Goal: Task Accomplishment & Management: Use online tool/utility

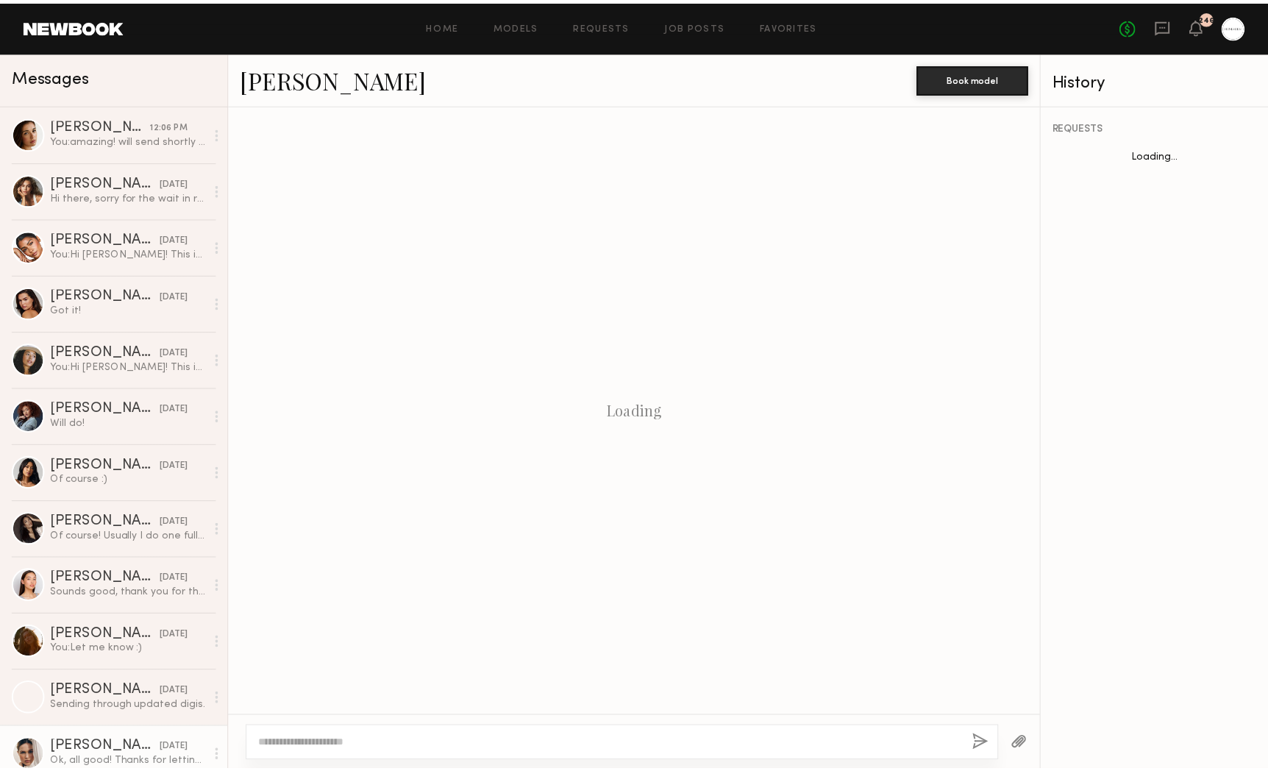
scroll to position [1067, 0]
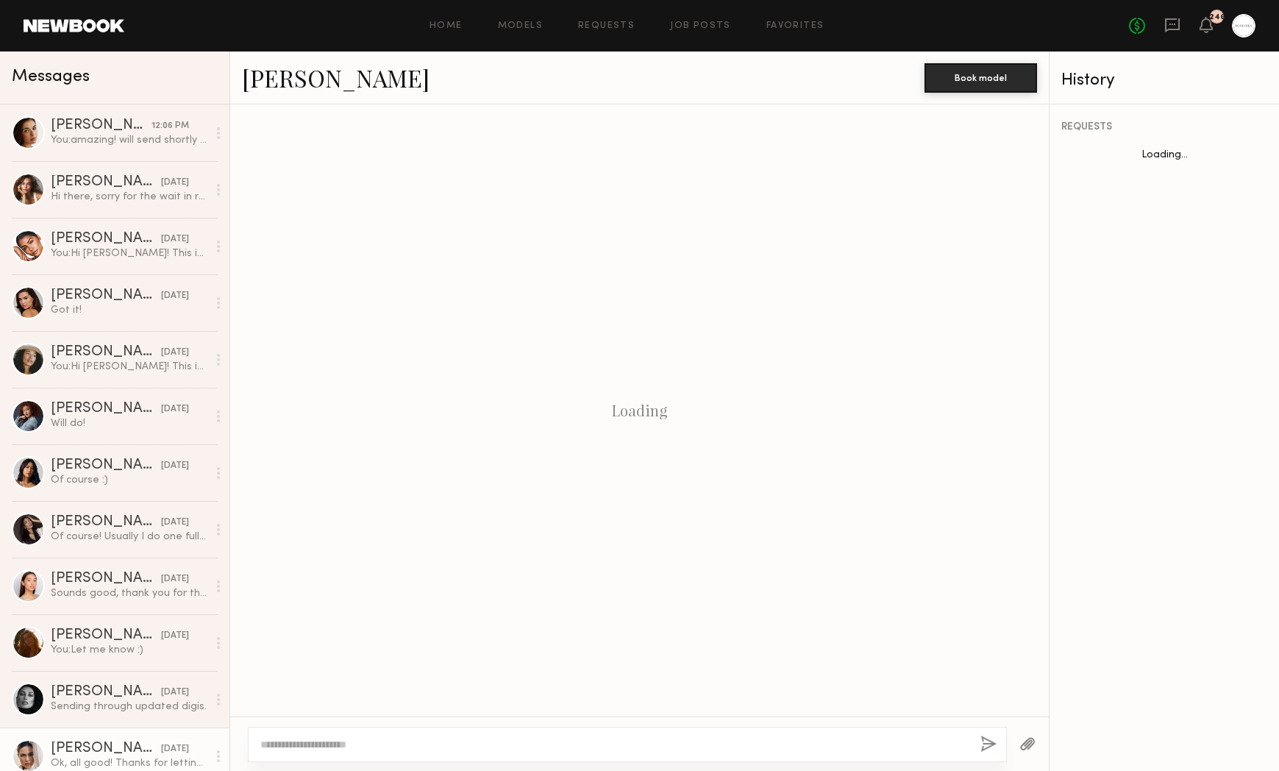
click at [816, 29] on link "Favorites" at bounding box center [795, 26] width 58 height 10
click at [805, 28] on link "Favorites" at bounding box center [795, 26] width 58 height 10
click at [799, 23] on link "Favorites" at bounding box center [795, 26] width 58 height 10
click at [780, 28] on link "Favorites" at bounding box center [795, 26] width 58 height 10
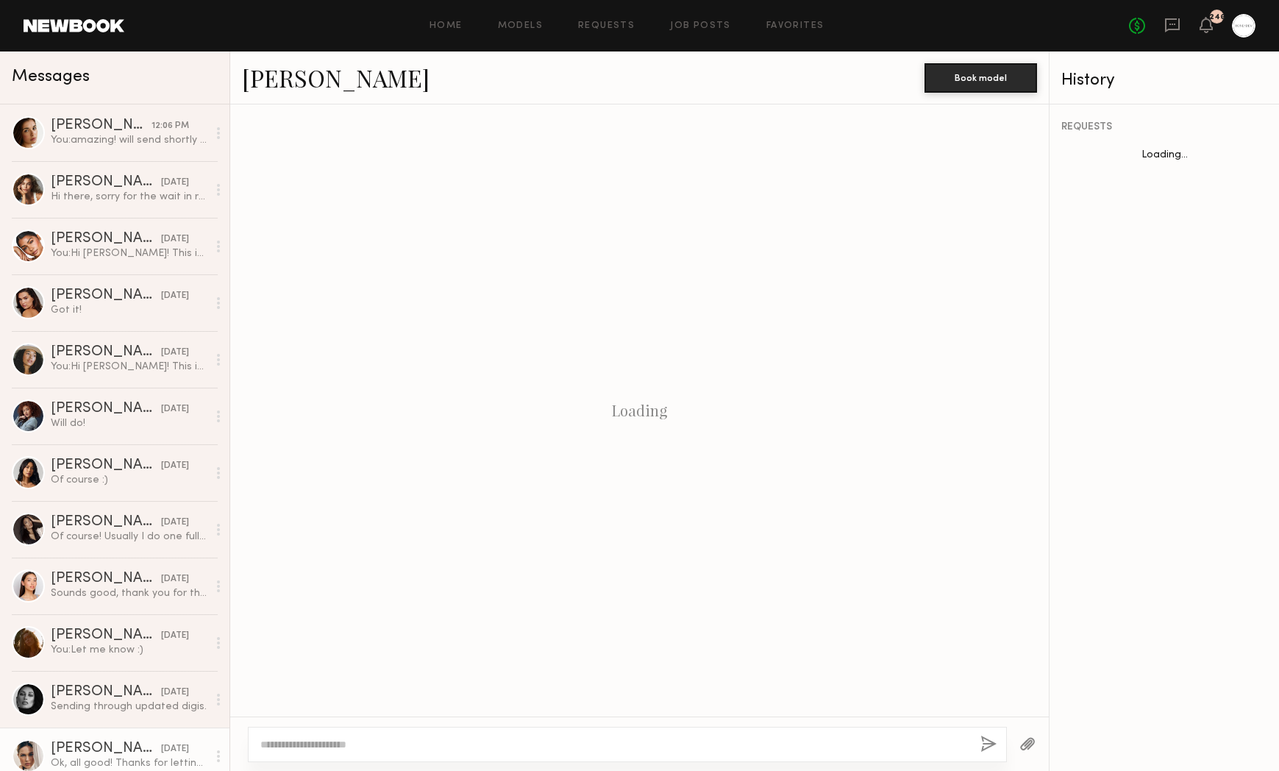
click at [791, 25] on link "Favorites" at bounding box center [795, 26] width 58 height 10
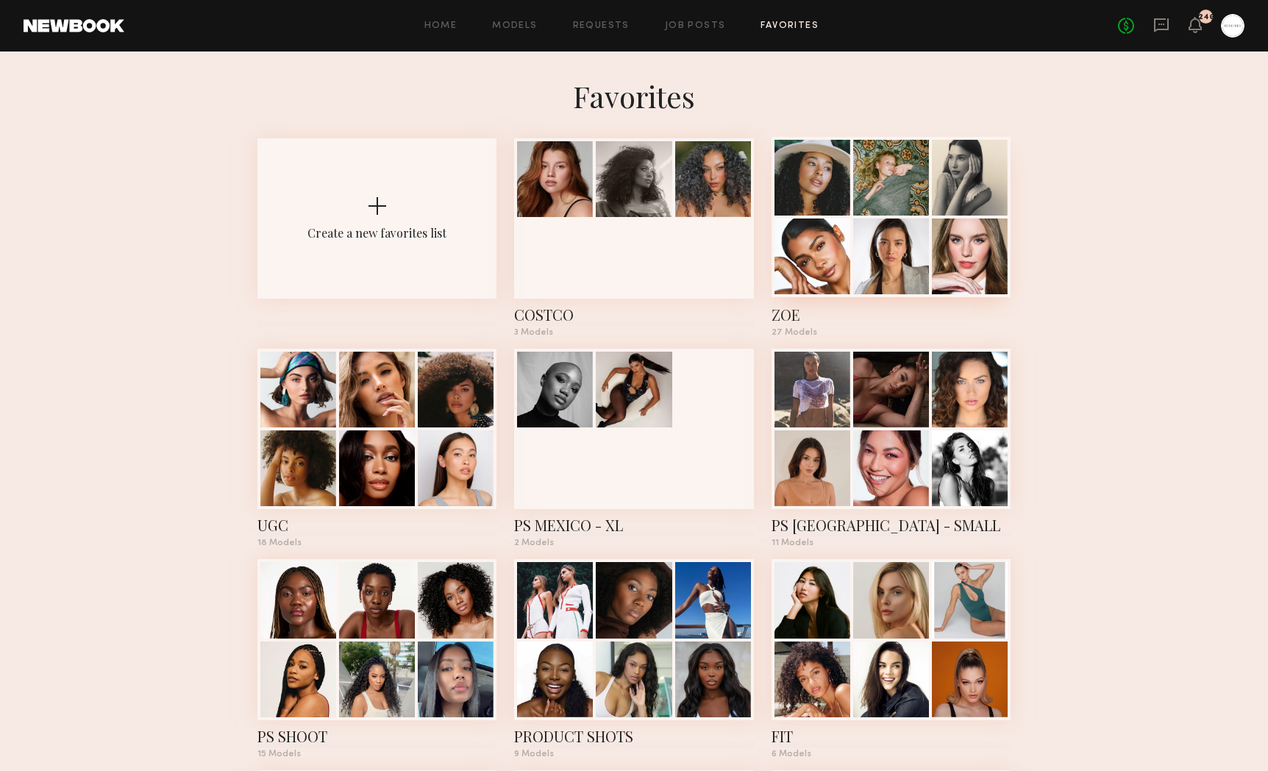
click at [788, 308] on div "ZOE" at bounding box center [891, 315] width 239 height 21
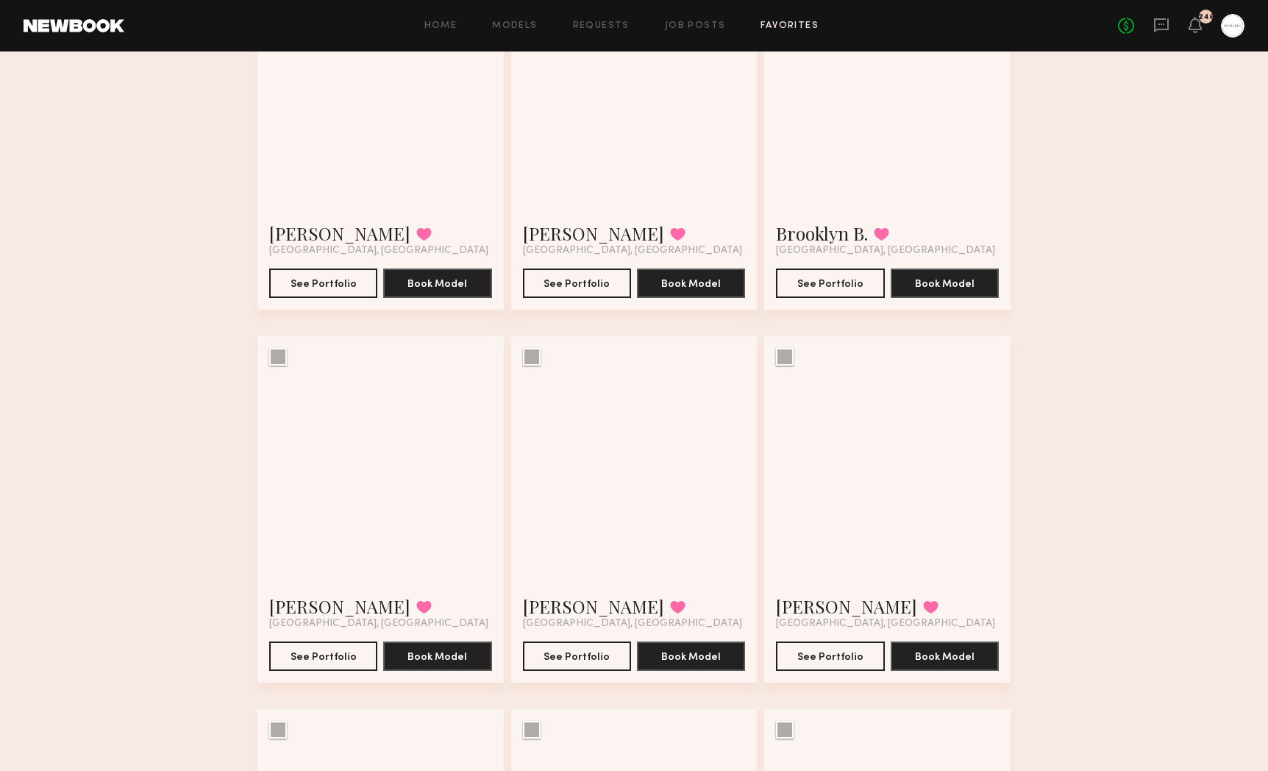
scroll to position [257, 0]
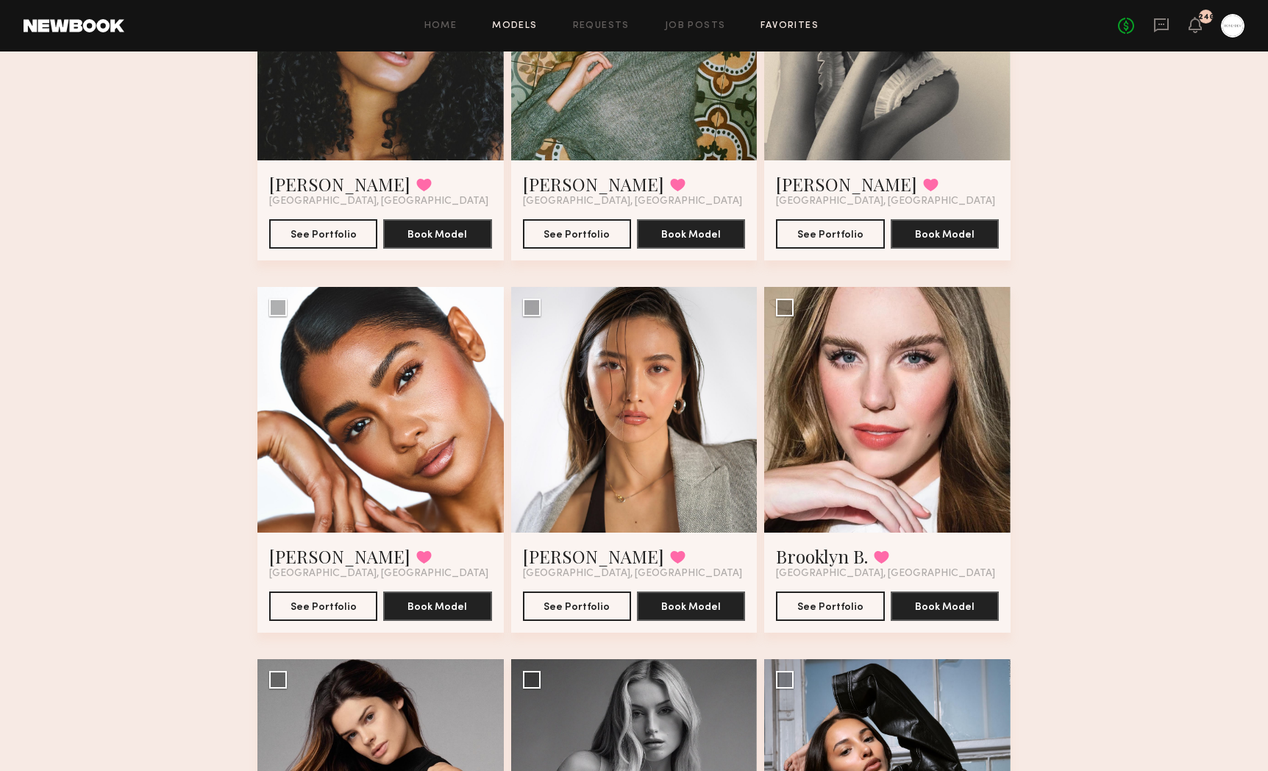
click at [511, 23] on link "Models" at bounding box center [514, 26] width 45 height 10
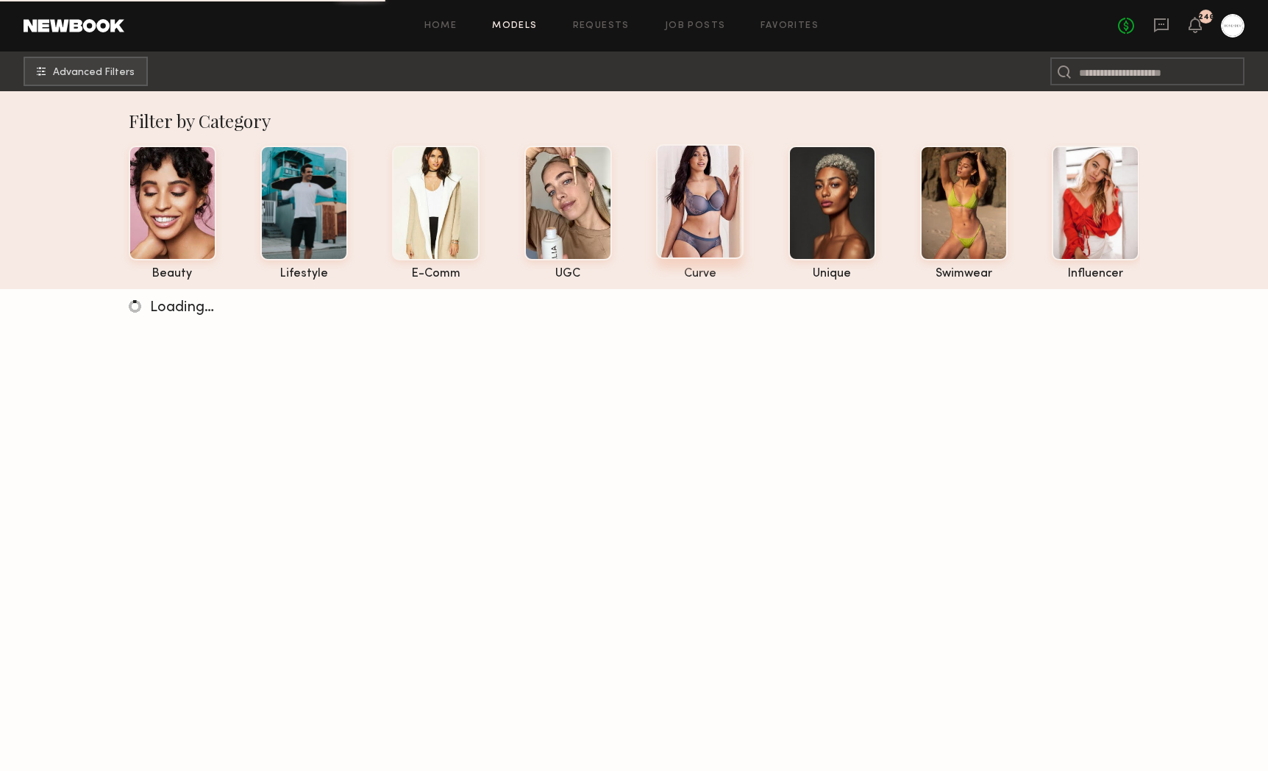
click at [672, 199] on div at bounding box center [700, 201] width 88 height 115
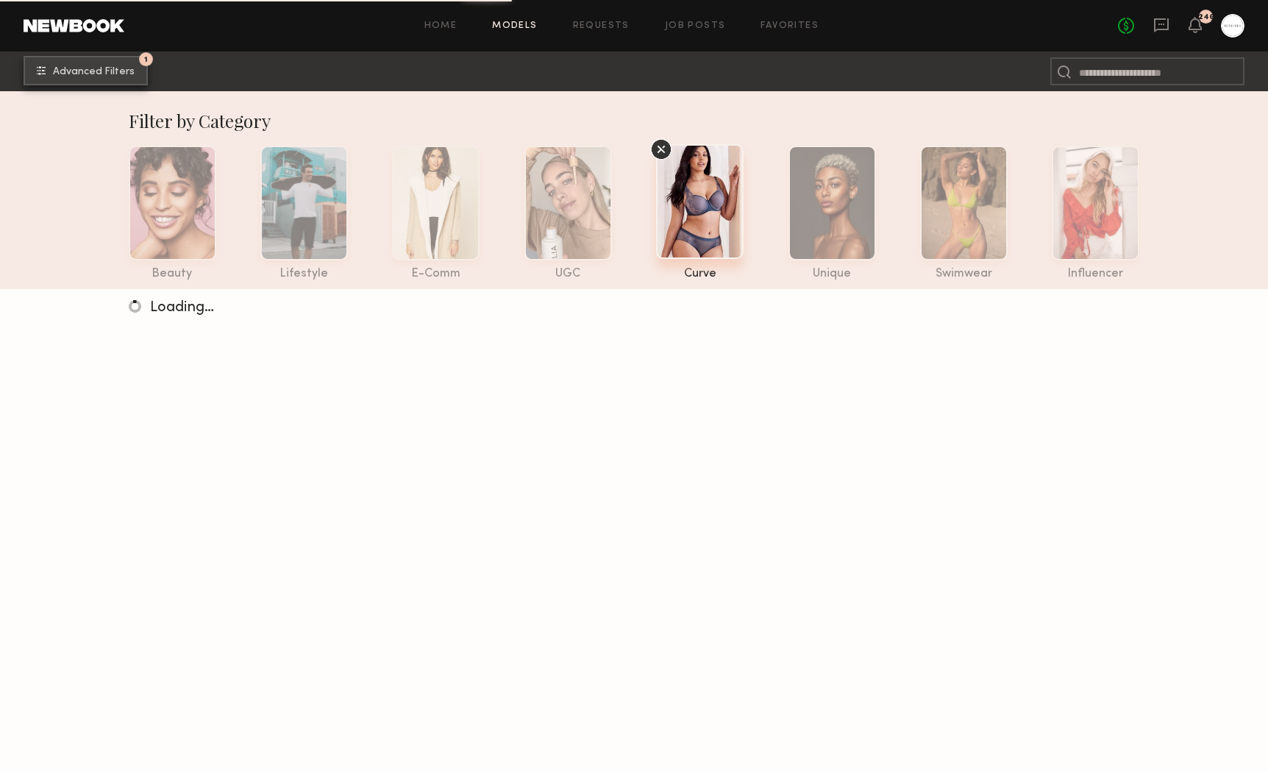
click at [54, 75] on button "1 Advanced Filters" at bounding box center [86, 70] width 124 height 29
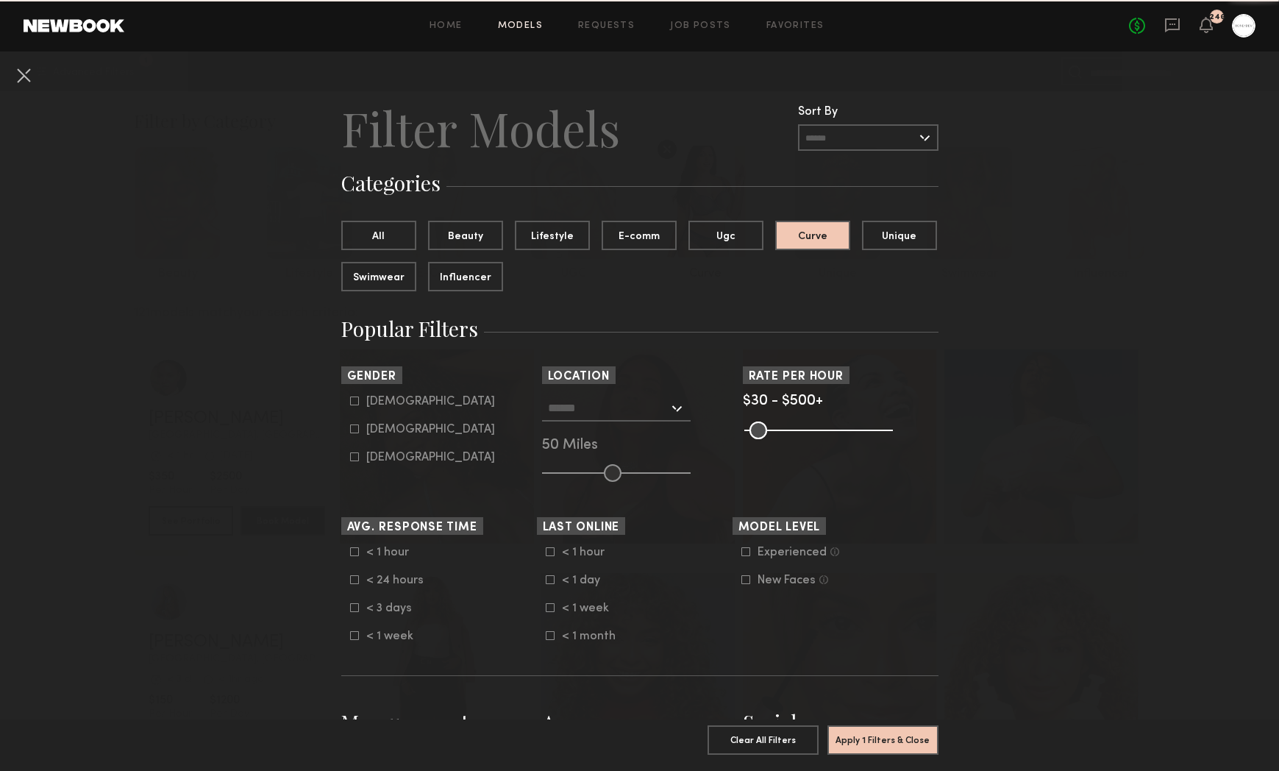
click at [546, 392] on nb-browse-filter "Location Los Angeles, CA New York City, NY Brooklyn, NY Chicago, IL 50 Miles" at bounding box center [640, 423] width 196 height 115
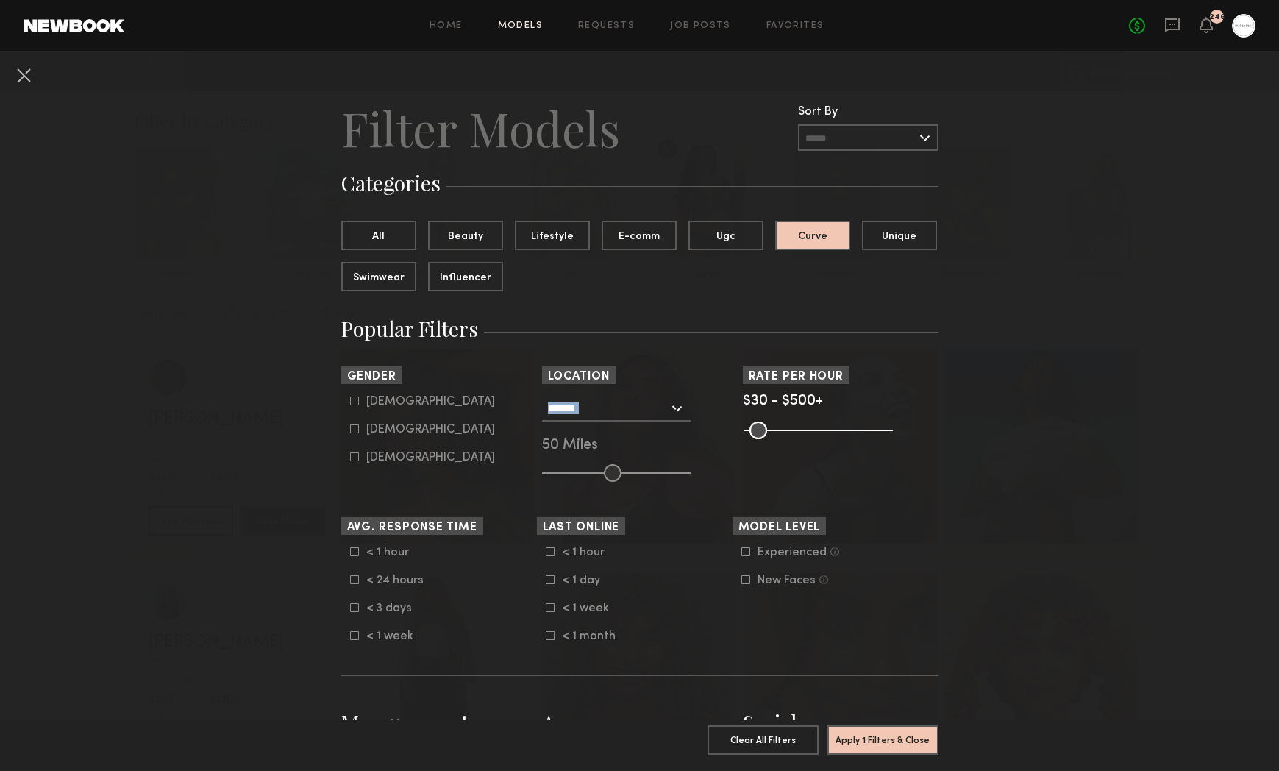
click at [546, 392] on nb-browse-filter "Location Los Angeles, CA New York City, NY Brooklyn, NY Chicago, IL 50 Miles" at bounding box center [640, 423] width 196 height 115
click at [548, 399] on input "text" at bounding box center [608, 407] width 121 height 25
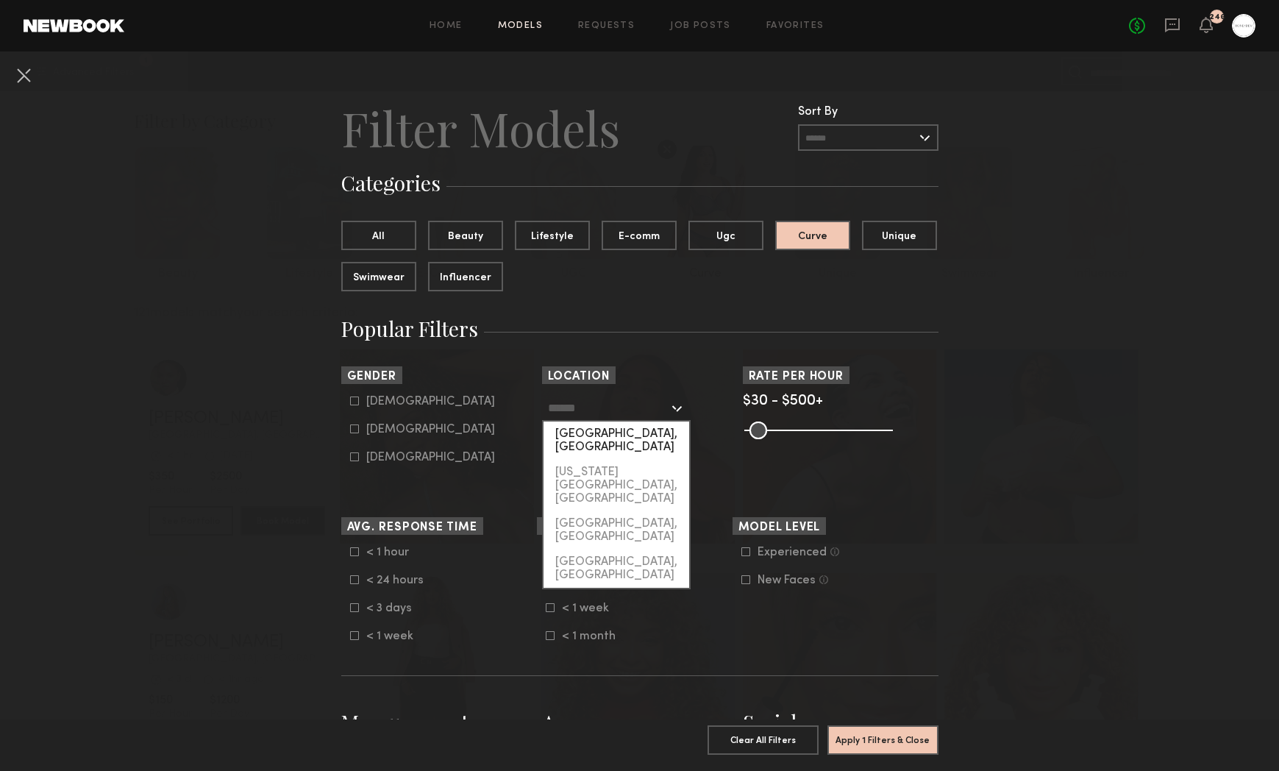
click at [555, 436] on div "Los Angeles, CA" at bounding box center [617, 440] width 146 height 38
type input "**********"
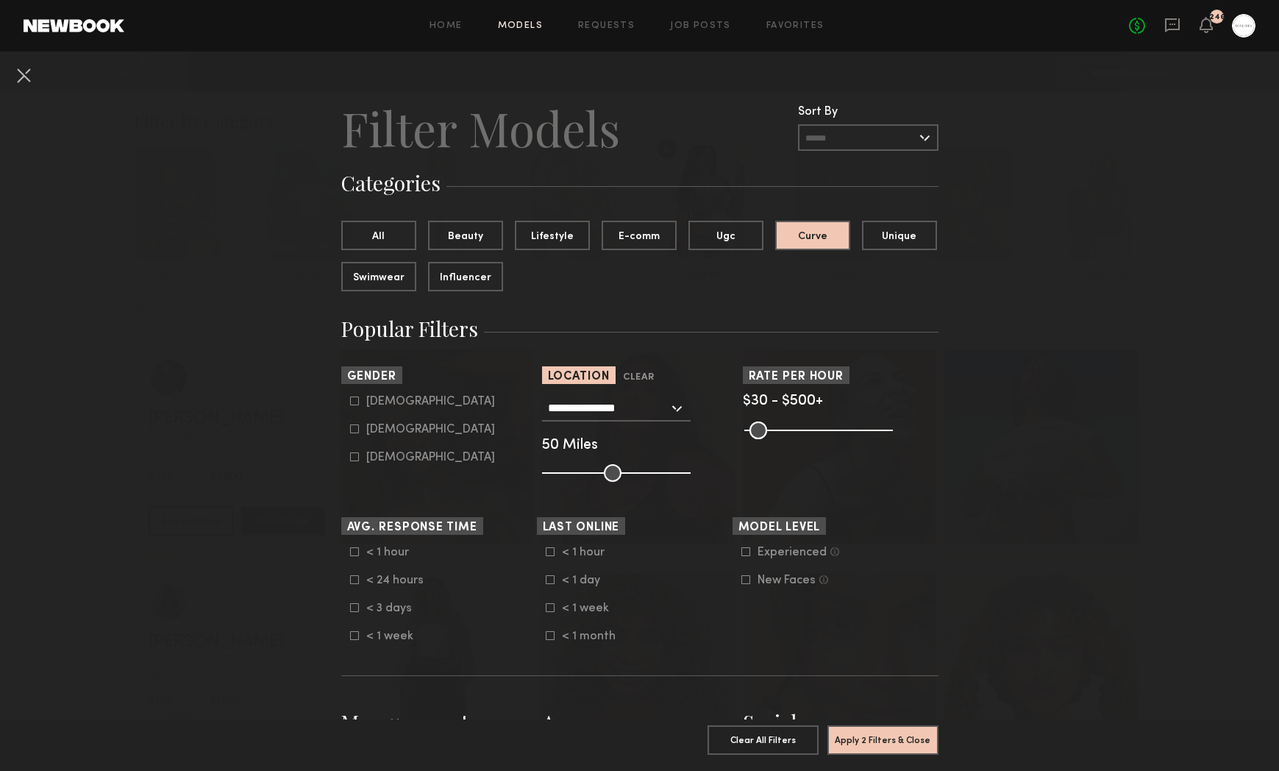
click at [366, 425] on div "Female" at bounding box center [430, 429] width 129 height 9
type input "**"
click at [873, 726] on button "Apply 3 Filters & Close" at bounding box center [882, 738] width 111 height 29
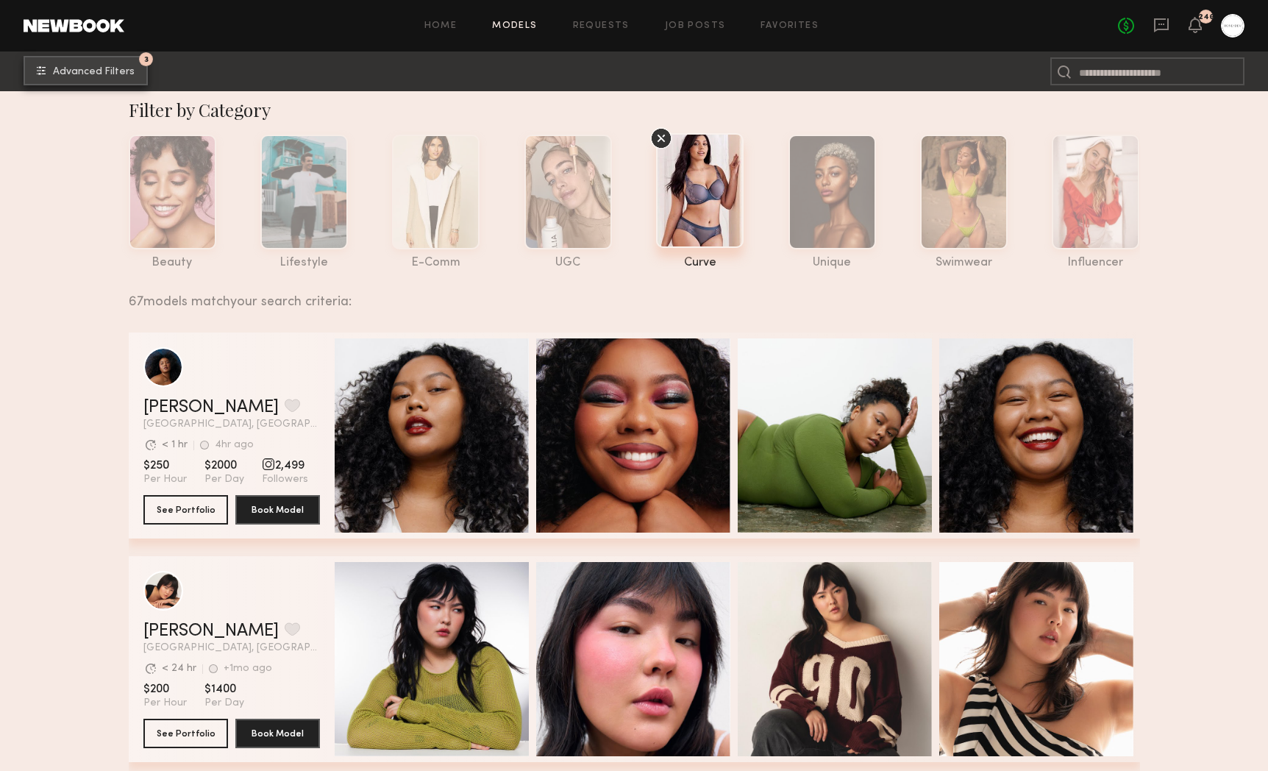
scroll to position [28, 0]
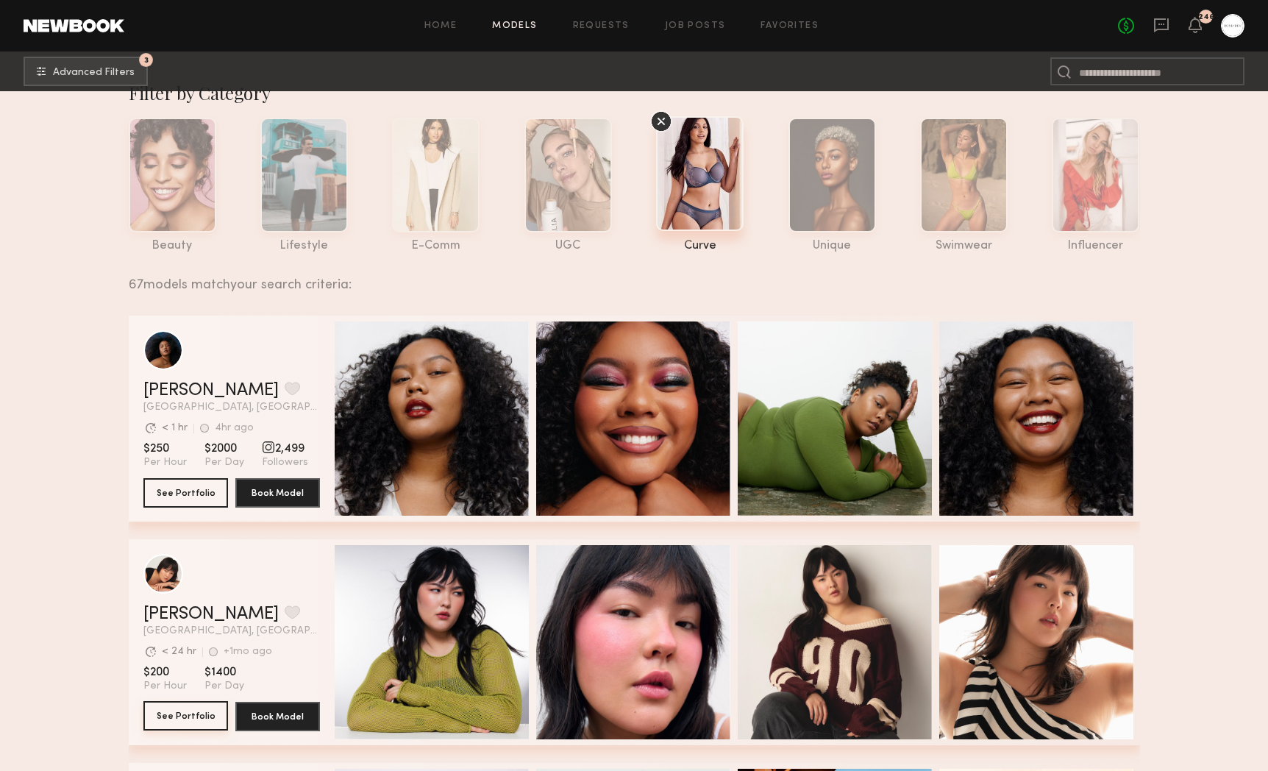
click at [179, 708] on button "See Portfolio" at bounding box center [185, 715] width 85 height 29
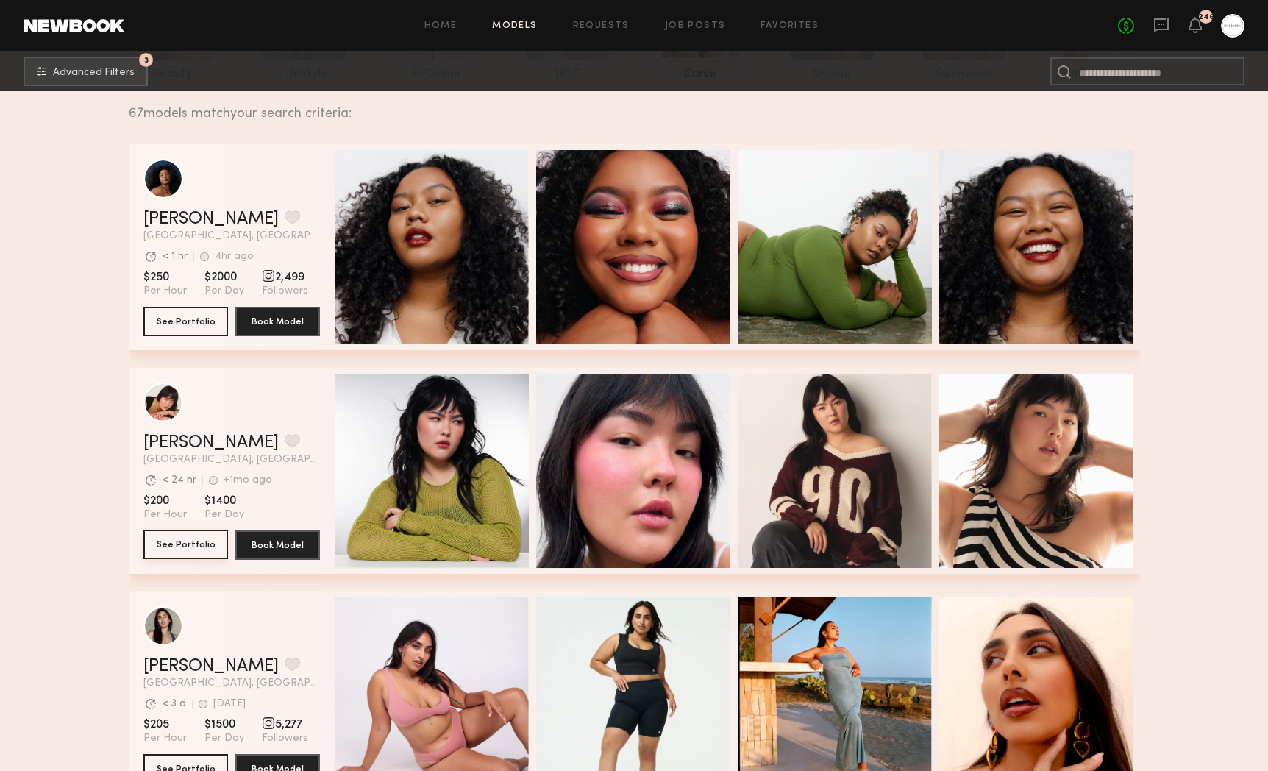
scroll to position [330, 0]
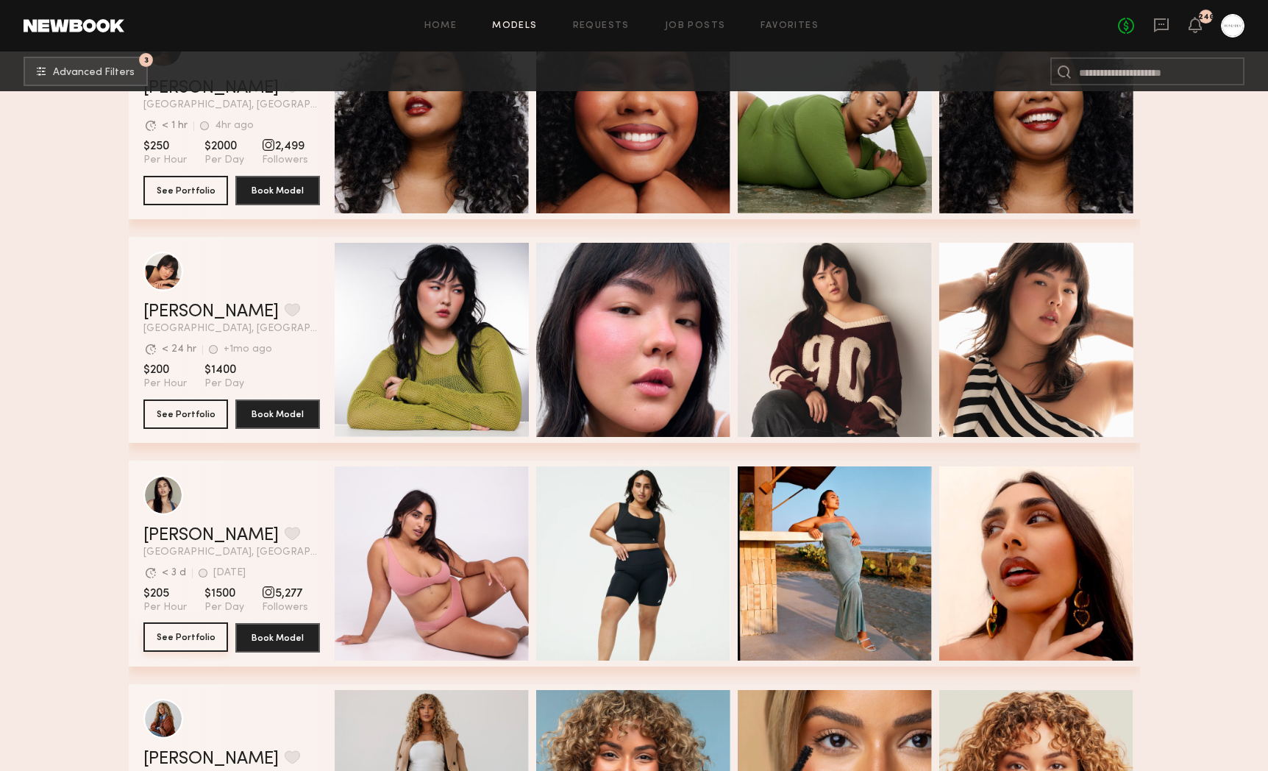
click at [196, 633] on button "See Portfolio" at bounding box center [185, 636] width 85 height 29
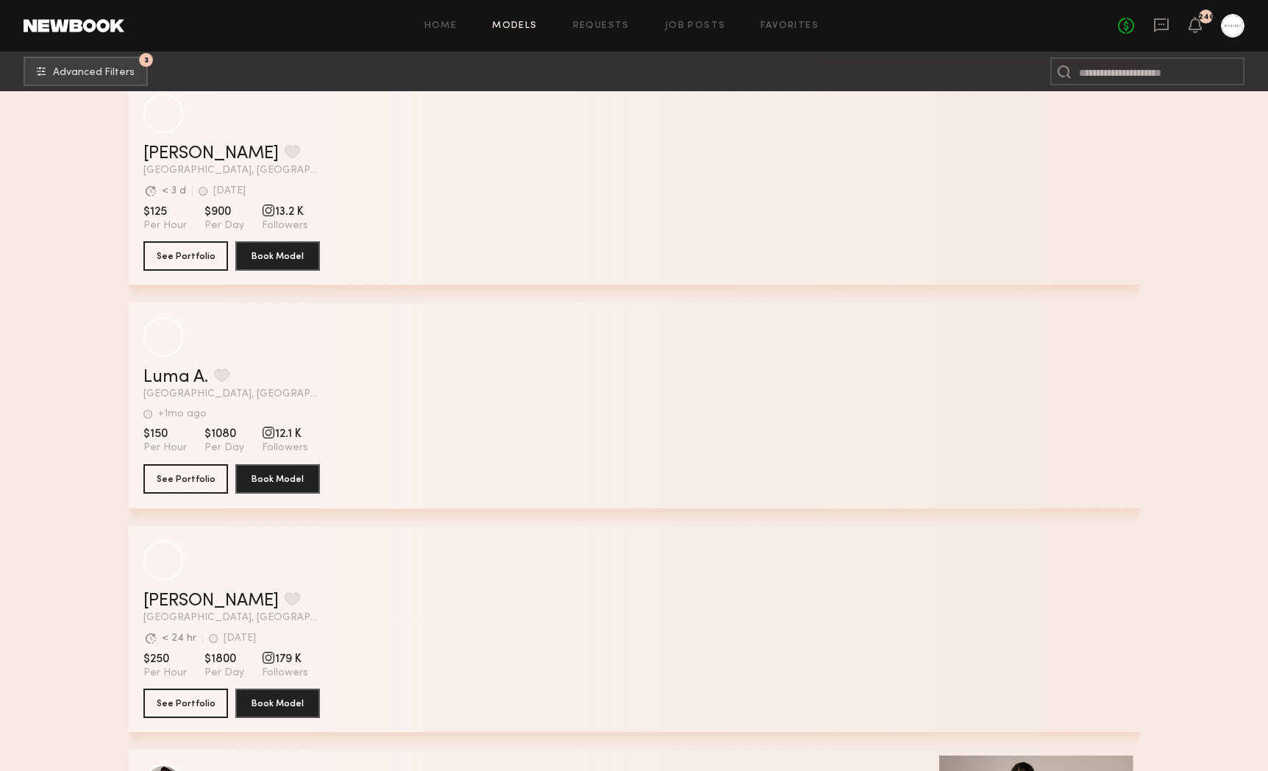
scroll to position [4519, 0]
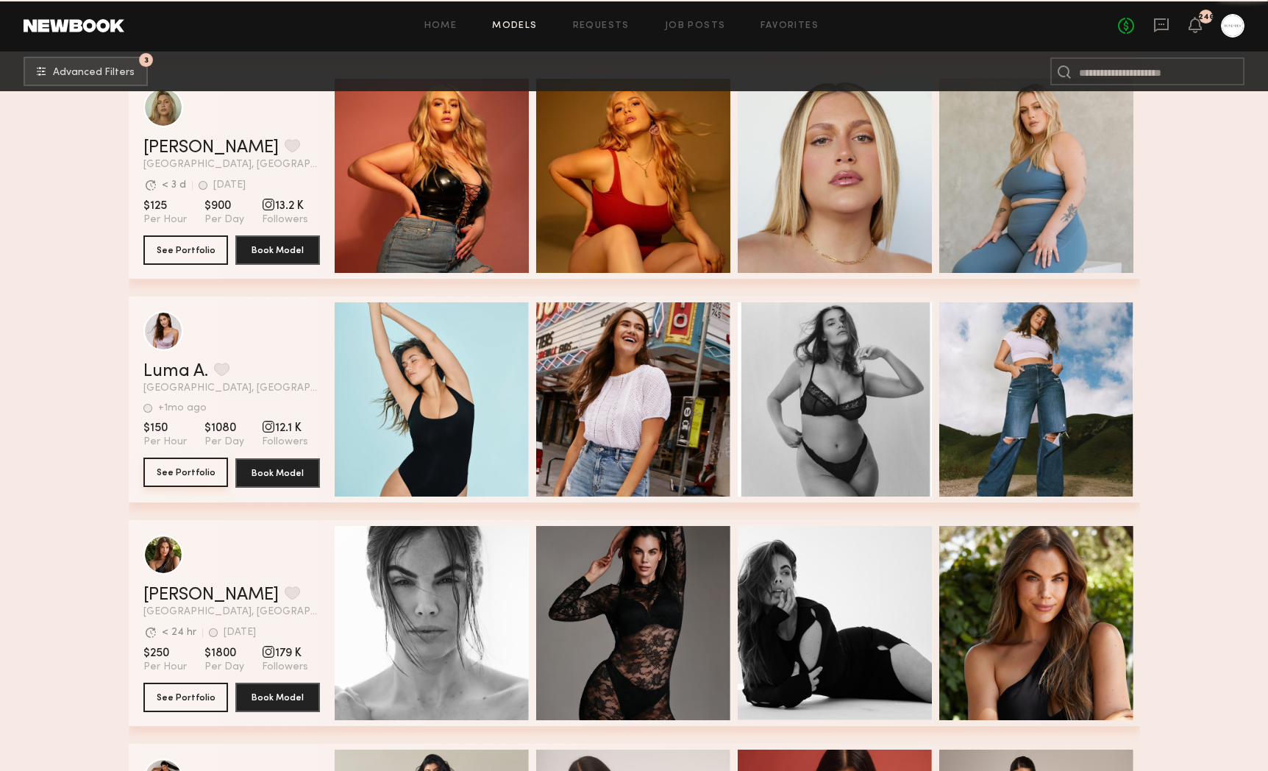
click at [196, 479] on button "See Portfolio" at bounding box center [185, 471] width 85 height 29
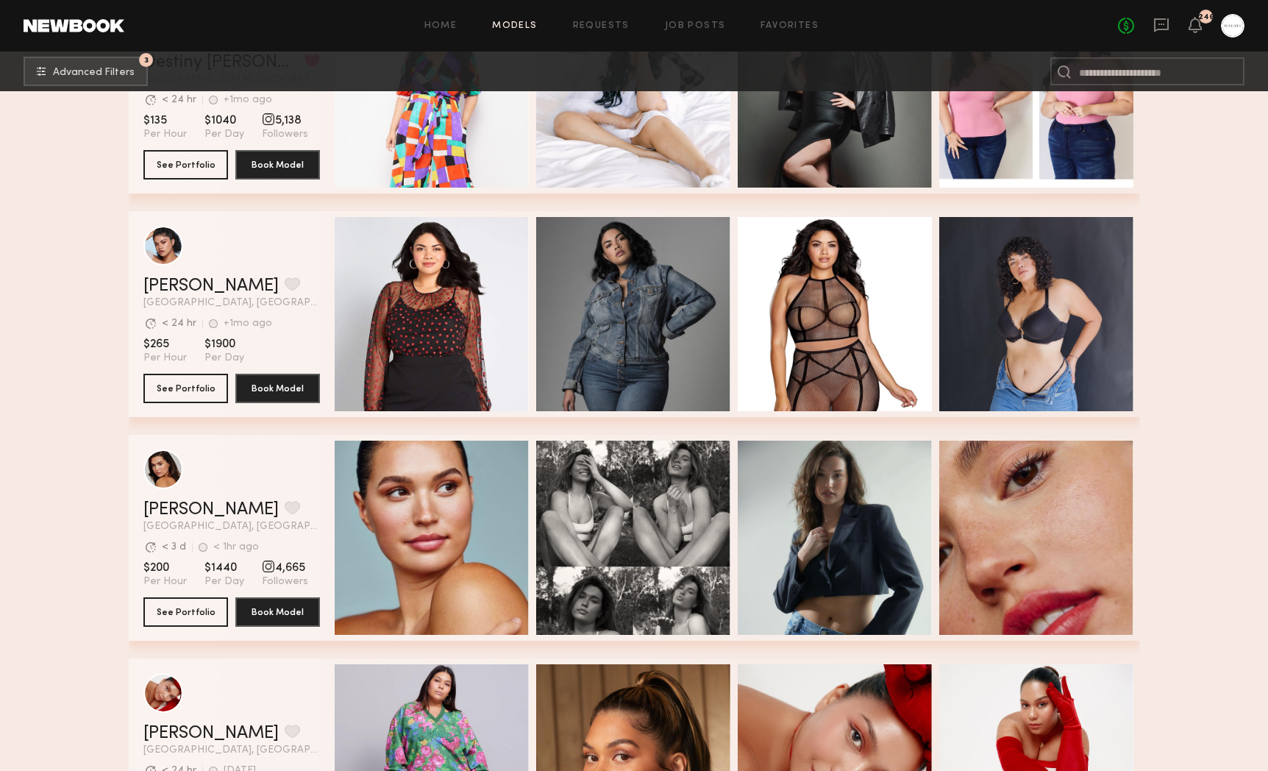
scroll to position [5730, 0]
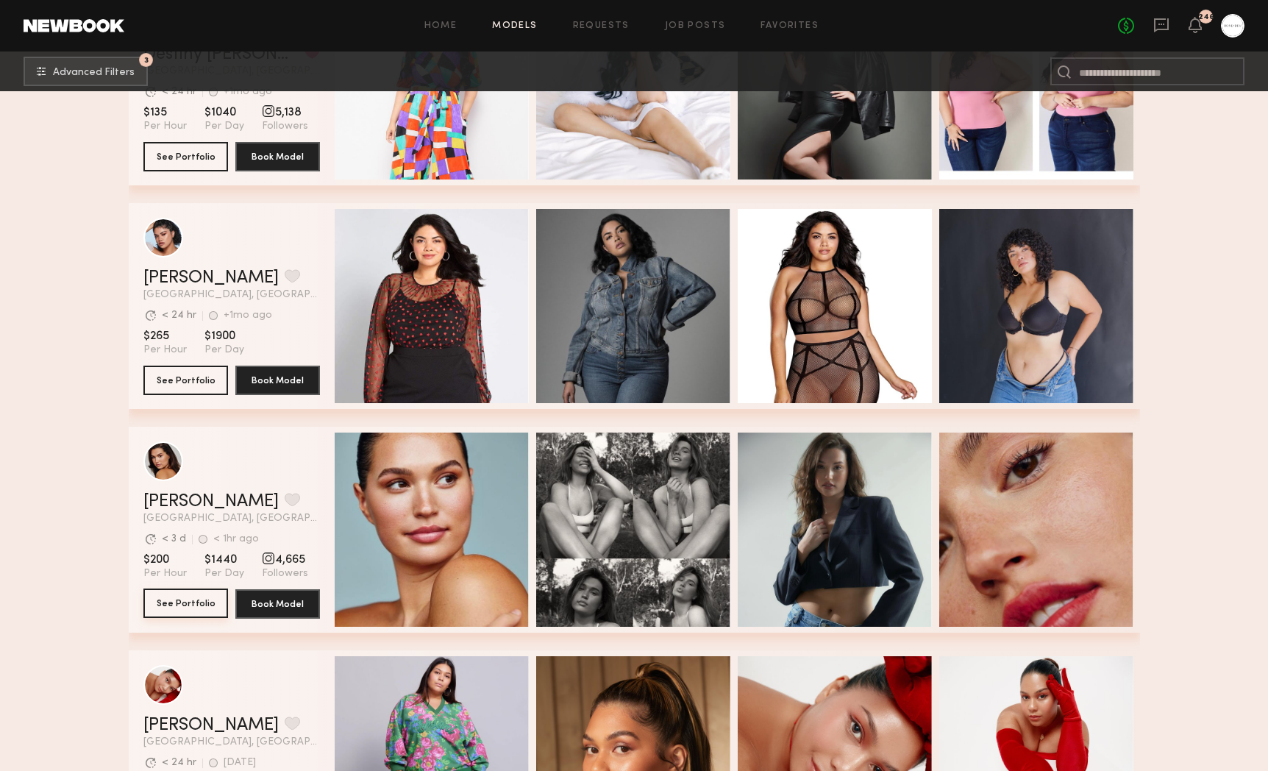
click at [181, 594] on button "See Portfolio" at bounding box center [185, 602] width 85 height 29
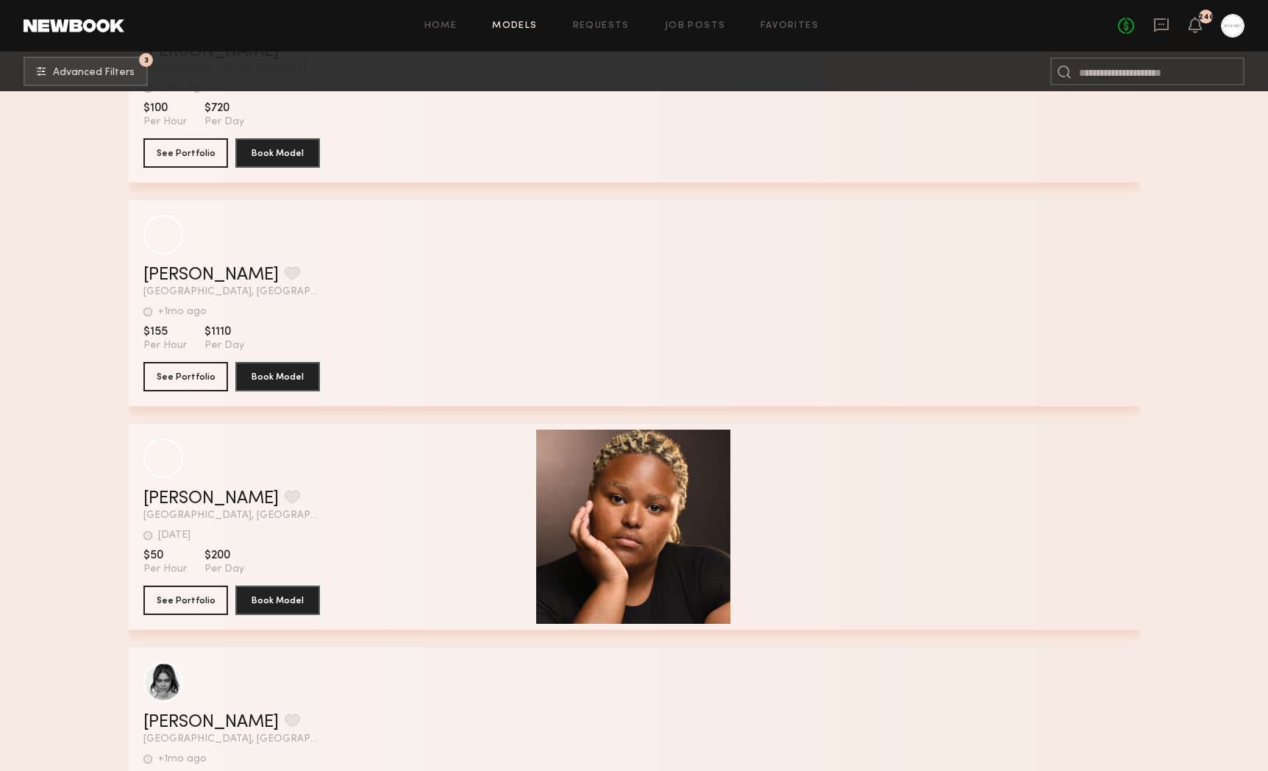
scroll to position [14785, 0]
